Goal: Task Accomplishment & Management: Complete application form

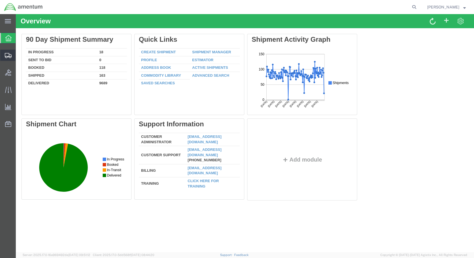
click at [0, 0] on span "Create Shipment" at bounding box center [0, 0] width 0 height 0
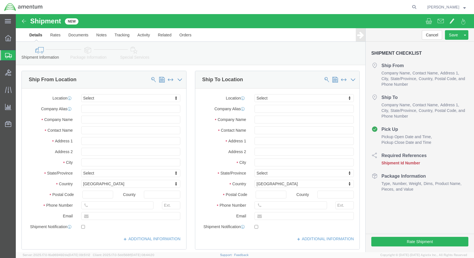
select select
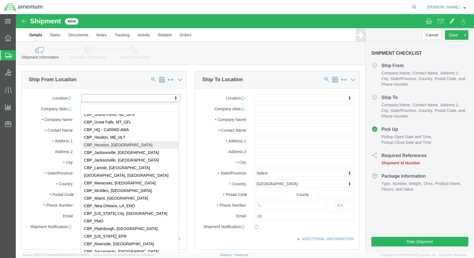
scroll to position [1128, 0]
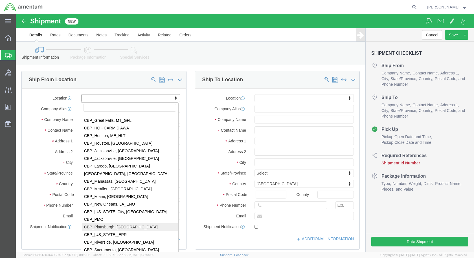
select select "49927"
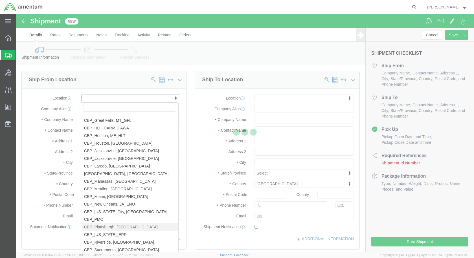
type input "[STREET_ADDRESS][US_STATE]"
type input "12903"
type input "[PHONE_NUMBER]"
type input "[PERSON_NAME][EMAIL_ADDRESS][PERSON_NAME][DOMAIN_NAME]"
checkbox input "true"
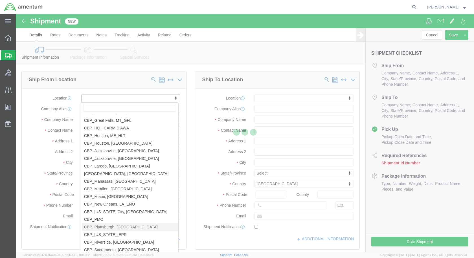
type input "Amentum Services, Inc"
type input "[PERSON_NAME]"
type input "[GEOGRAPHIC_DATA]"
select select "NY"
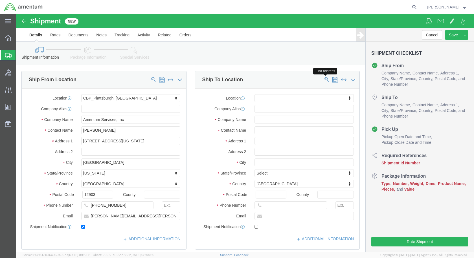
click span
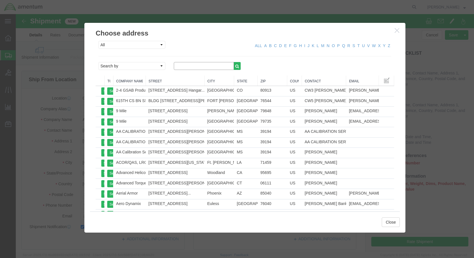
click input "text"
type input "precision"
click icon "button"
click select "Search by Address Book Name City Company Name Contact Name Country CustomerAlia…"
select select "companyName"
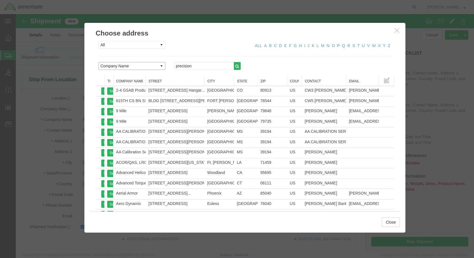
click select "Search by Address Book Name City Company Name Contact Name Country CustomerAlia…"
click icon "button"
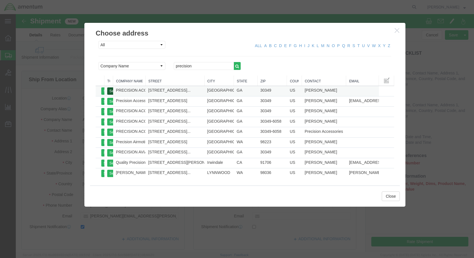
click button "Select"
select select
type input "[STREET_ADDRESS]"
type input "30349"
type input "[PHONE_NUMBER]"
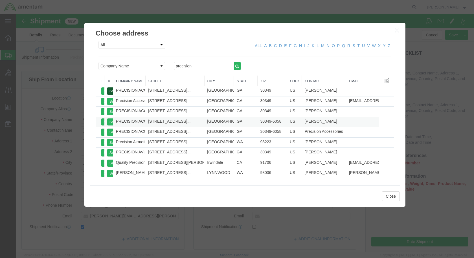
type input "PRECISION ACCESSORIES & INSTRUMENTS"
type input "[PERSON_NAME]"
type input "[GEOGRAPHIC_DATA]"
select select "GA"
click button "Close"
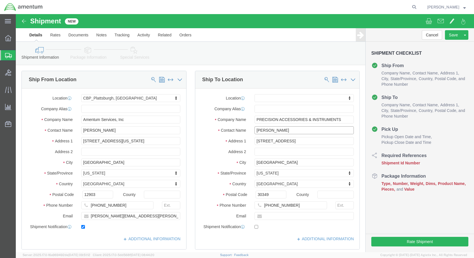
drag, startPoint x: 264, startPoint y: 118, endPoint x: 218, endPoint y: 114, distance: 45.9
click div "Contact Name [PERSON_NAME]"
type input "[PERSON_NAME]"
click input "text"
paste input "[PERSON_NAME] <[EMAIL_ADDRESS][DOMAIN_NAME]>"
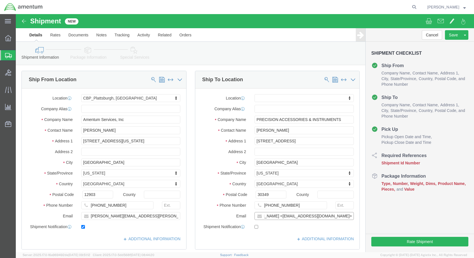
scroll to position [0, 0]
drag, startPoint x: 265, startPoint y: 202, endPoint x: 241, endPoint y: 204, distance: 24.9
click div "[PERSON_NAME] <[EMAIL_ADDRESS][DOMAIN_NAME]>"
click input "[EMAIL_ADDRESS][DOMAIN_NAME]>"
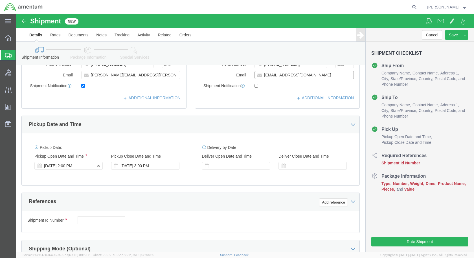
type input "[EMAIL_ADDRESS][DOMAIN_NAME]"
checkbox input "true"
click div "[DATE] 2:00 PM"
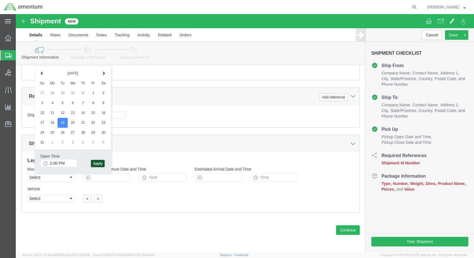
click button "Apply"
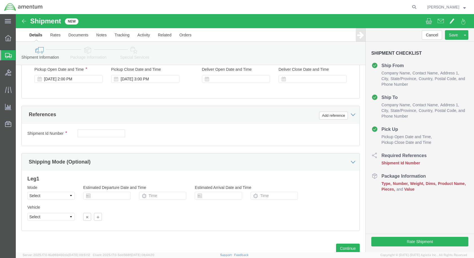
scroll to position [218, 0]
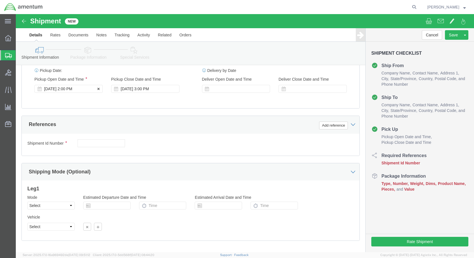
click div "[DATE] 2:00 PM"
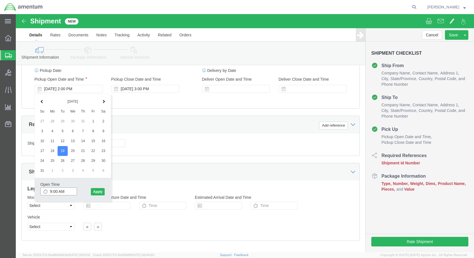
type input "9:00 AM"
click button "Apply"
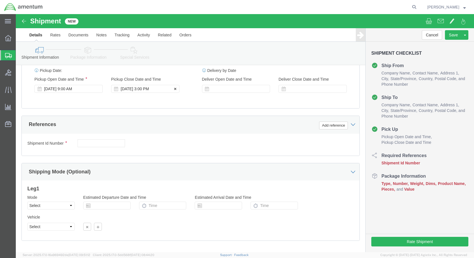
click div "[DATE] 3:00 PM"
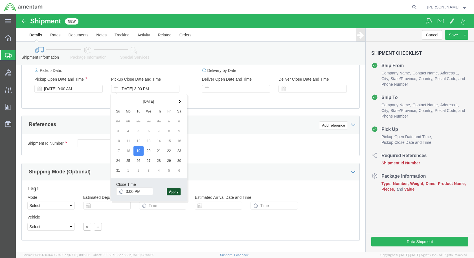
click button "Apply"
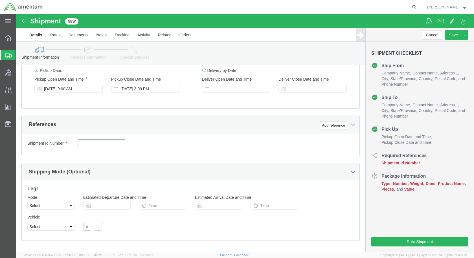
click input "text"
type input "CBP0043189 RETURN"
click button "Add reference"
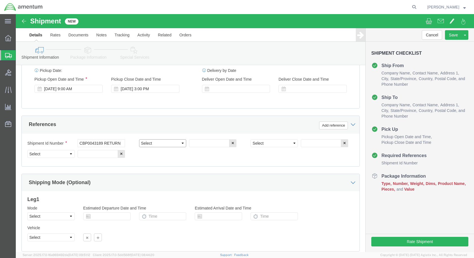
click select "Select Account Type Activity ID Airline Appointment Number ASN Batch Request # …"
select select "CUSTREF"
click select "Select Account Type Activity ID Airline Appointment Number ASN Batch Request # …"
click input "text"
type input "TIRE"
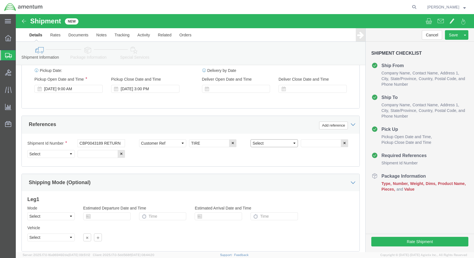
click select "Select Account Type Activity ID Airline Appointment Number ASN Batch Request # …"
select select "DEPT"
click select "Select Account Type Activity ID Airline Appointment Number ASN Batch Request # …"
click input "text"
type input "CBP"
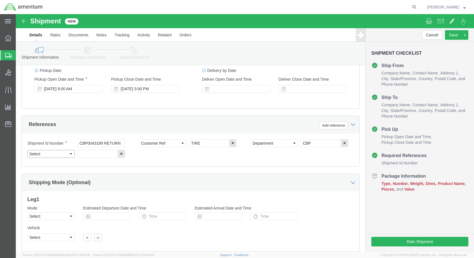
click select "Select Account Type Activity ID Airline Appointment Number ASN Batch Request # …"
click div "Ship From Location Location [GEOGRAPHIC_DATA], [GEOGRAPHIC_DATA] My Profile Loc…"
click button "button"
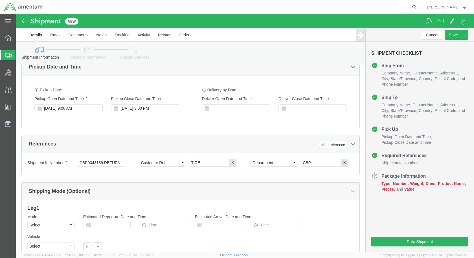
scroll to position [246, 0]
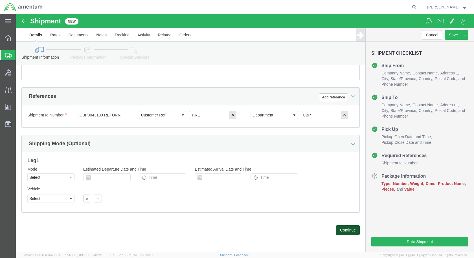
click button "Continue"
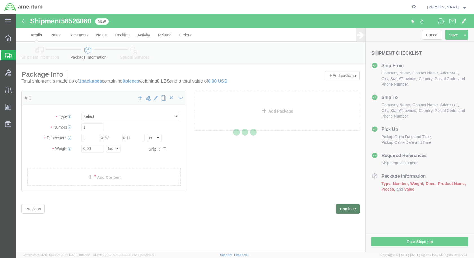
select select "CBOX"
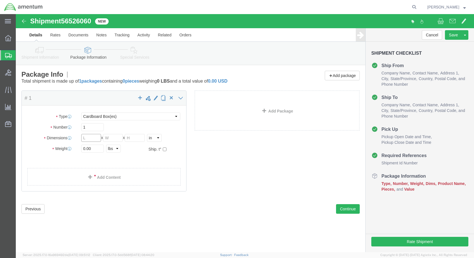
click input "text"
type input "20"
type input "10"
drag, startPoint x: 74, startPoint y: 134, endPoint x: -7, endPoint y: 136, distance: 80.7
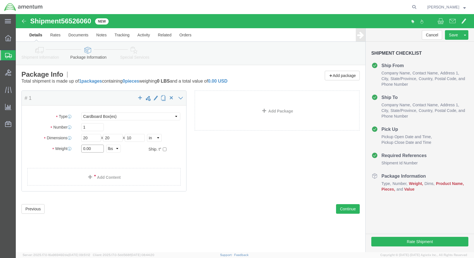
click html "Shipment 56526060 New Details Rates Documents Notes Tracking Activity Related O…"
type input "13"
click link "Add Content"
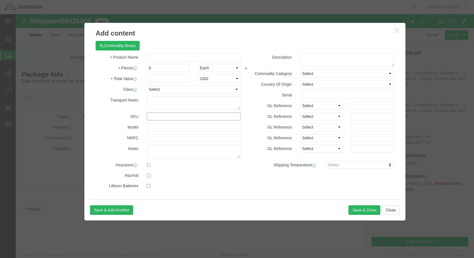
click input "text"
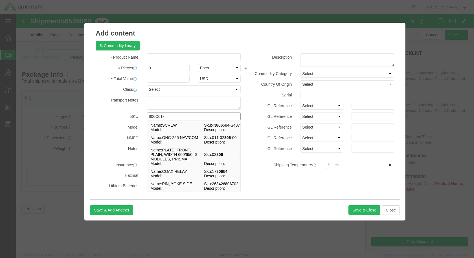
type input "806C61-5"
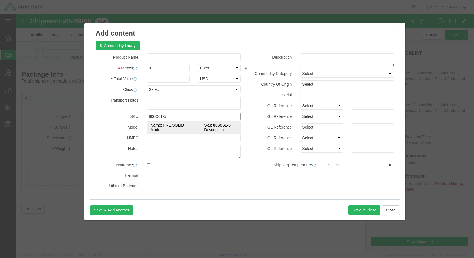
click td "Name: TIRE,SOLID"
select select "USD"
type input "2630016101839"
type input "TIRE,SOLID"
type input "806C61-5"
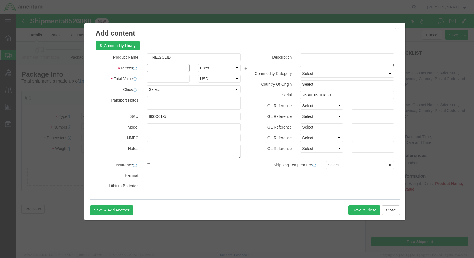
click input "text"
type input "1"
click input "text"
type input "600"
click button "Save & Close"
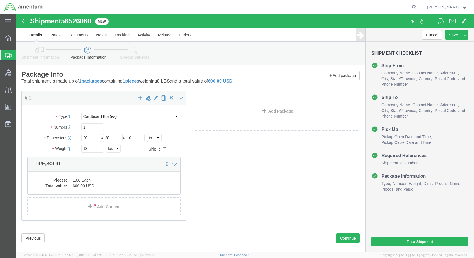
click link "Special Services"
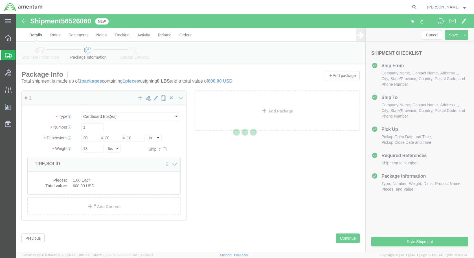
select select
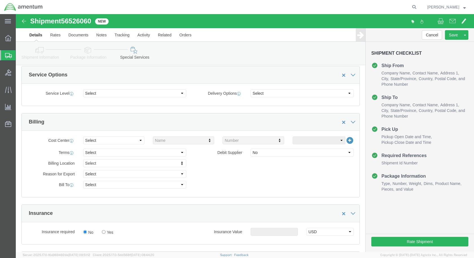
scroll to position [226, 0]
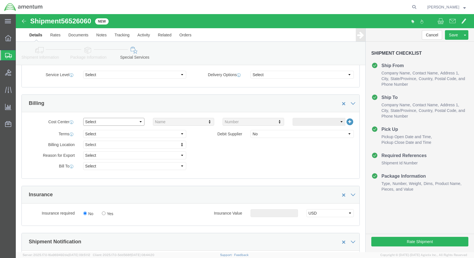
click select "Select Buyer Cost Center Department Operations Number Order Number Sales Person"
click div "Billing"
click select "Select Free of Charge Free of Cost NET 30 NET 45 NET 60 See Comment"
click div "Billing Location Select Select My Profile Location [PHONE_NUMBER] [PHONE_NUMBER…"
click select "Select Recipient Account Sender/Shipper Third Party Account"
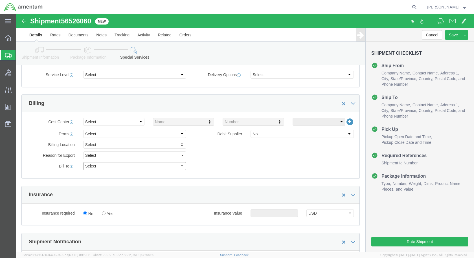
select select "RCPN"
click select "Select Recipient Account Sender/Shipper Third Party Account"
type input "PRECISION ACCESSORIES & INSTRUMENTS"
type input "[STREET_ADDRESS]"
select select "US"
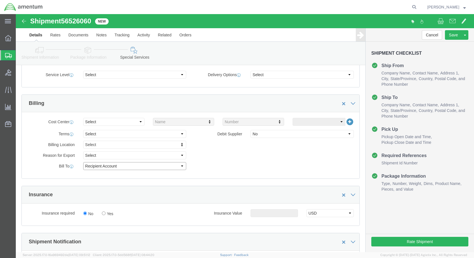
select select "GA"
type input "[PHONE_NUMBER]"
type input "[PERSON_NAME]"
type input "[GEOGRAPHIC_DATA]"
type input "30349"
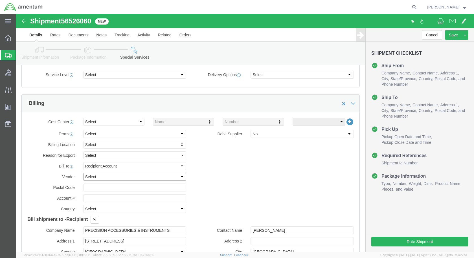
click select "Select DHL FedEx Express UPS"
select select "FedEx Express"
click select "Select DHL FedEx Express UPS"
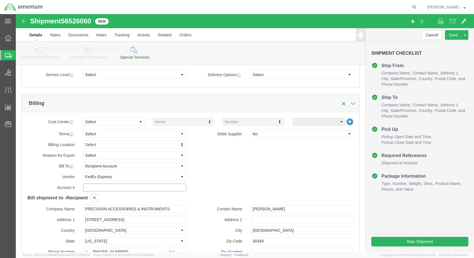
click input "text"
click select "Select DHL FedEx Express UPS"
click input "text"
type input "110306857"
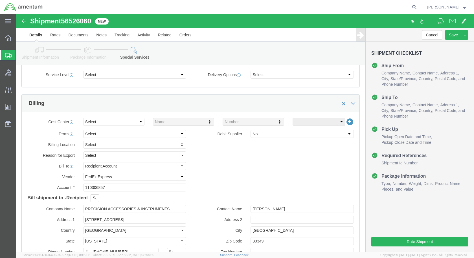
click div "Billing Location Select Select My Profile Location [PHONE_NUMBER] [PHONE_NUMBER…"
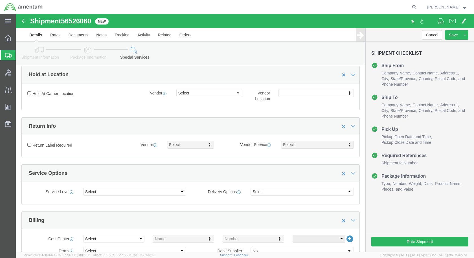
scroll to position [0, 0]
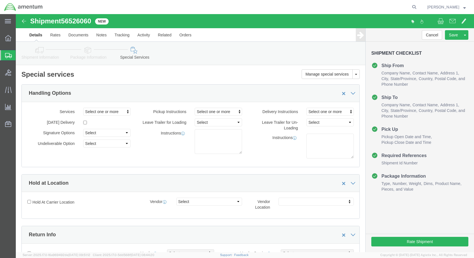
click icon
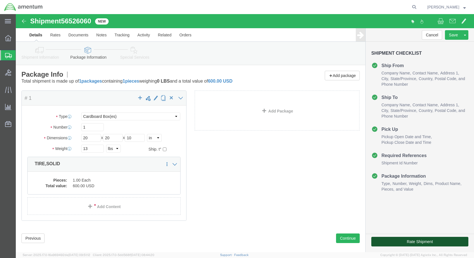
click button "Rate Shipment"
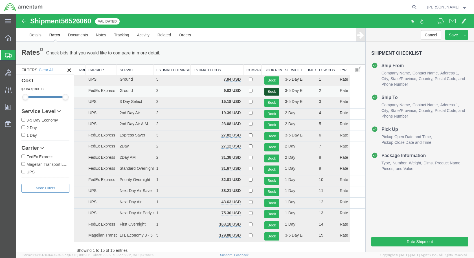
click at [272, 92] on button "Book" at bounding box center [271, 92] width 15 height 8
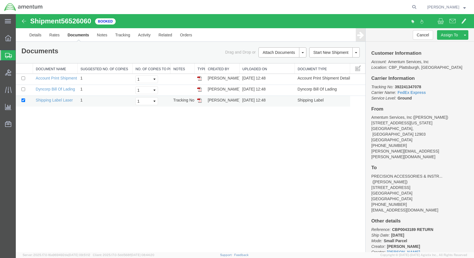
click at [200, 102] on img at bounding box center [199, 100] width 5 height 5
click at [31, 36] on link "Details" at bounding box center [35, 35] width 20 height 14
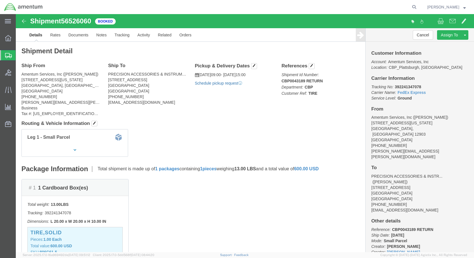
click link "Schedule pickup request"
click at [447, 8] on span "[PERSON_NAME]" at bounding box center [443, 7] width 32 height 6
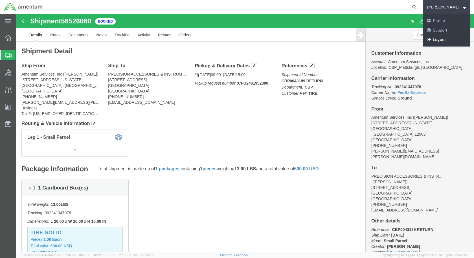
click at [449, 38] on link "Logout" at bounding box center [446, 40] width 47 height 10
